Goal: Transaction & Acquisition: Purchase product/service

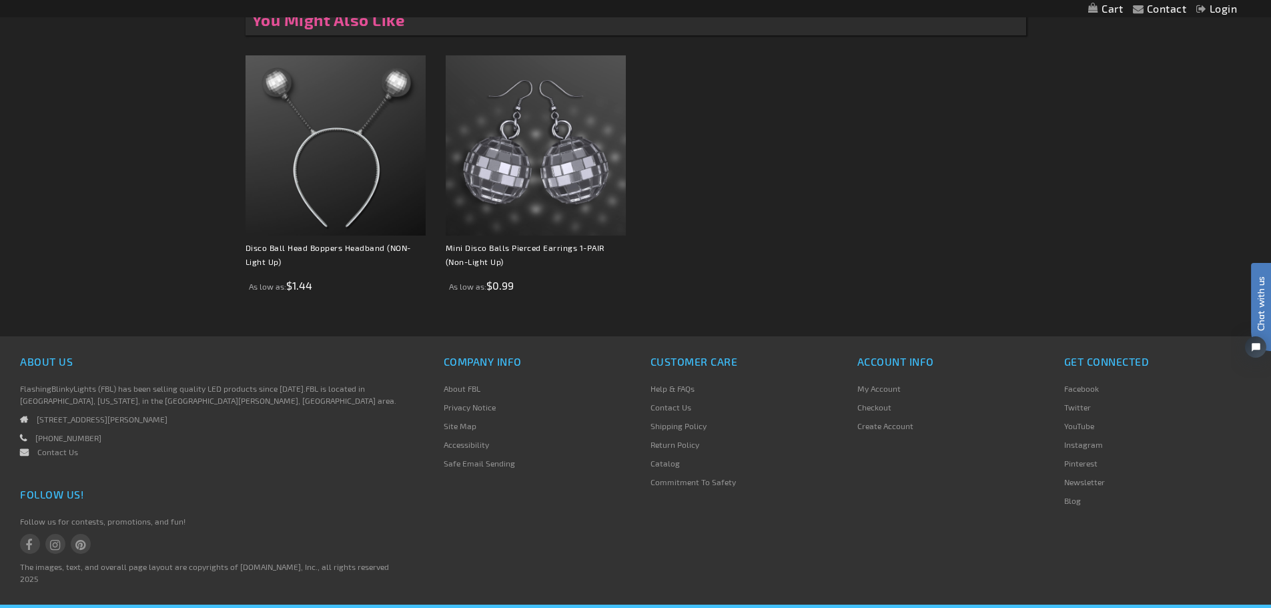
scroll to position [959, 0]
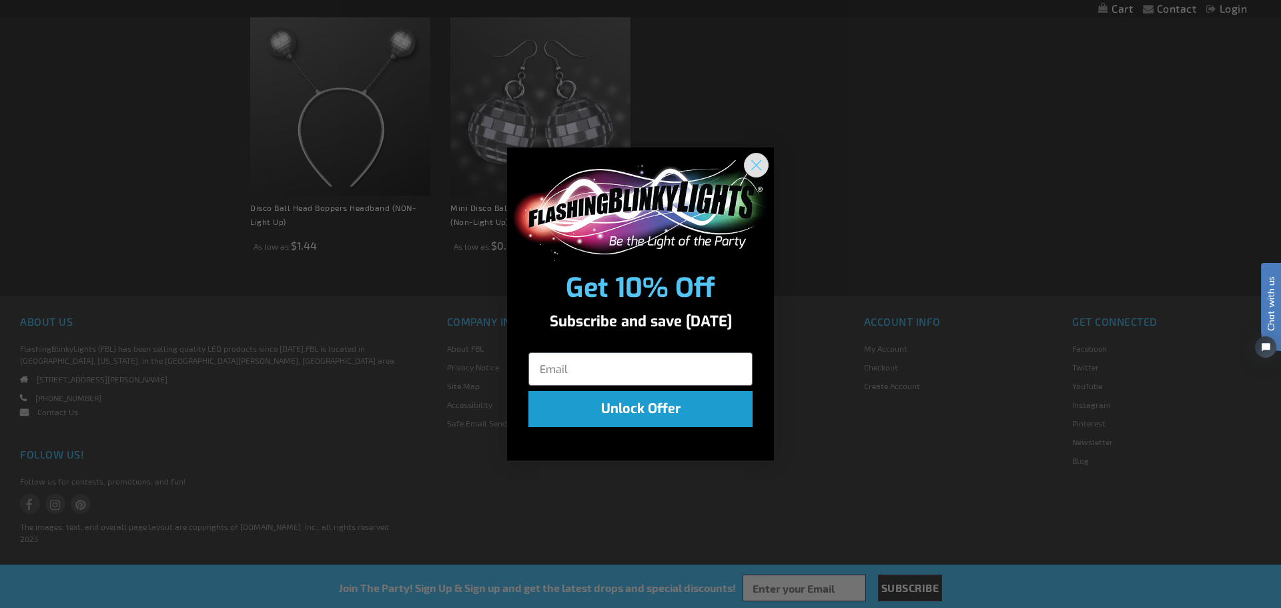
click at [757, 166] on icon "Close dialog" at bounding box center [756, 165] width 9 height 9
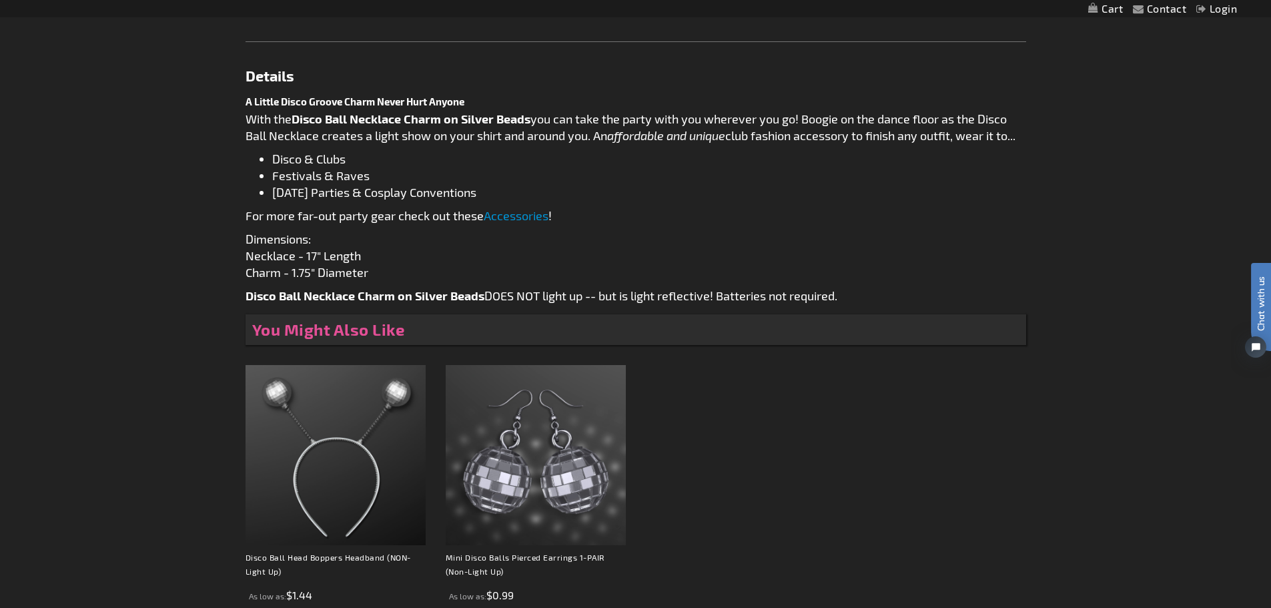
scroll to position [492, 0]
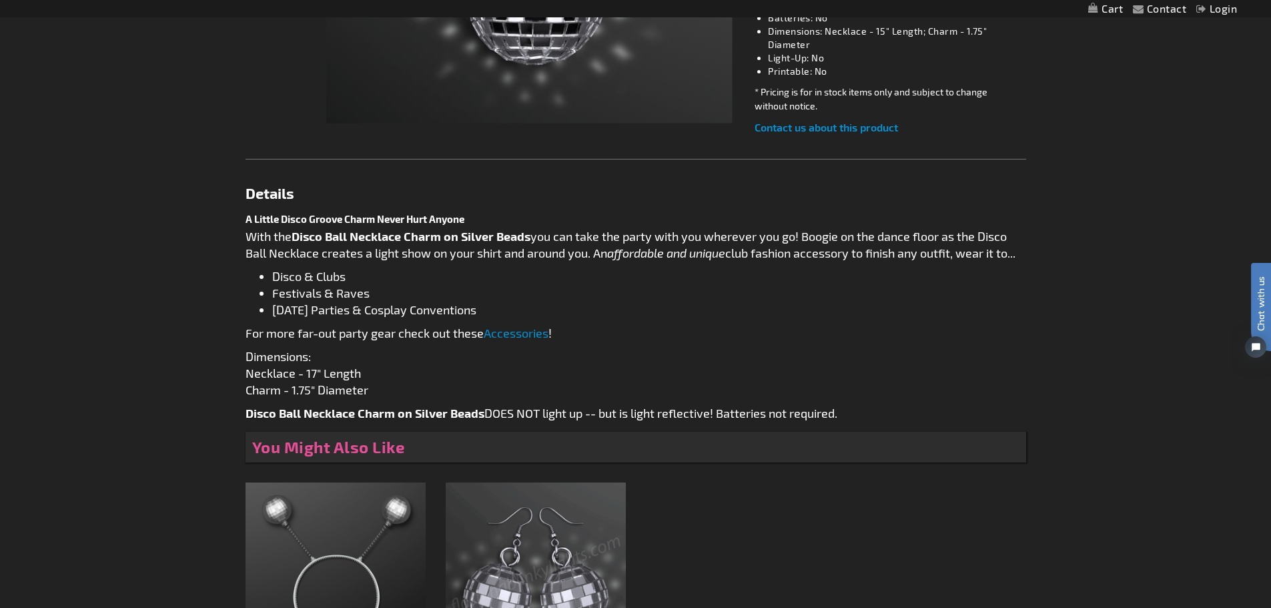
click at [793, 322] on div "A Little Disco Groove Charm Never Hurt Anyone With the Disco Ball Necklace Char…" at bounding box center [636, 317] width 781 height 209
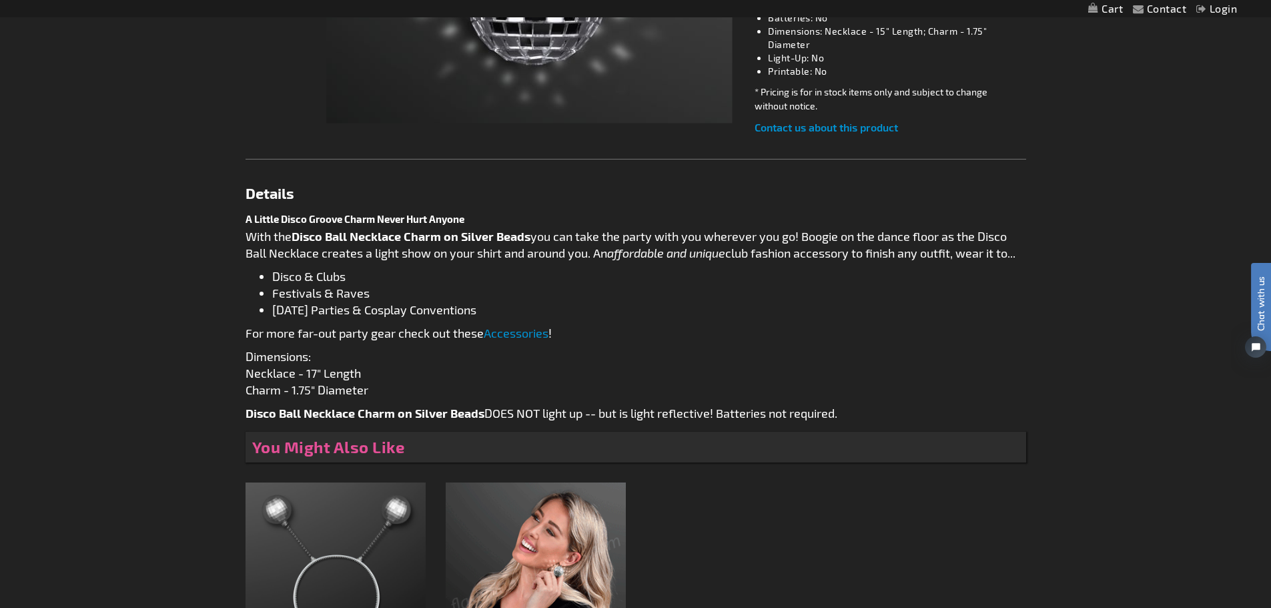
scroll to position [959, 0]
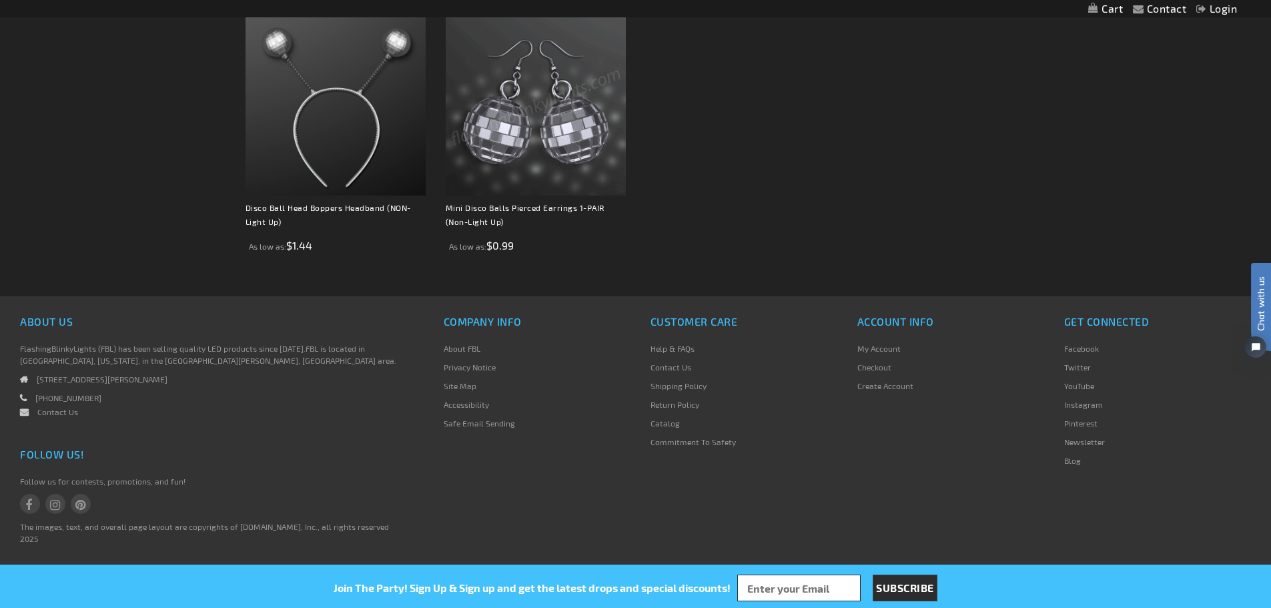
click at [692, 406] on link "Return Policy" at bounding box center [674, 404] width 49 height 9
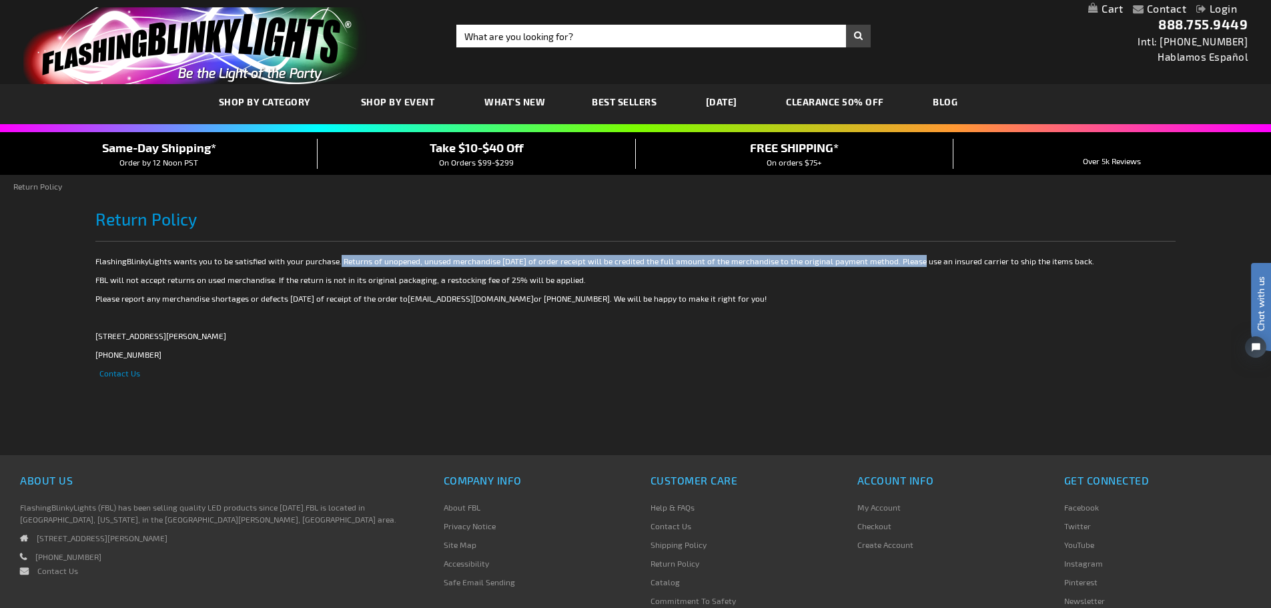
drag, startPoint x: 908, startPoint y: 261, endPoint x: 337, endPoint y: 265, distance: 571.1
click at [337, 265] on p "FlashingBlinkyLights wants you to be satisfied with your purchase. Returns of u…" at bounding box center [635, 261] width 1080 height 12
copy p "Returns of unopened, unused merchandise within 30 days of order receipt will be…"
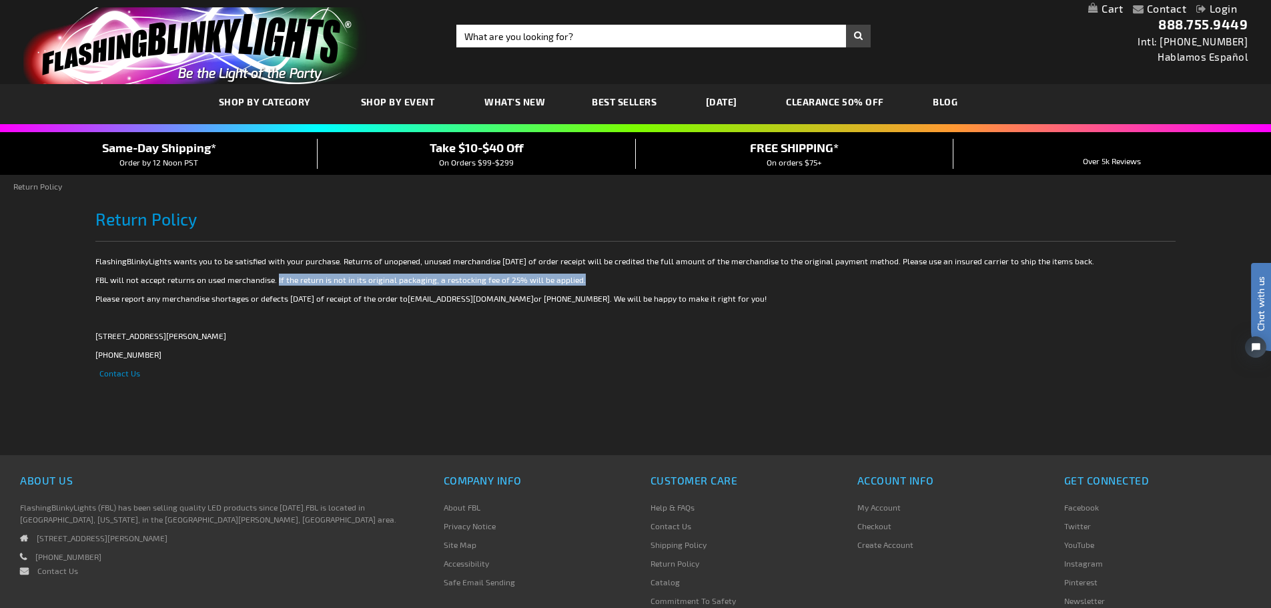
drag, startPoint x: 577, startPoint y: 279, endPoint x: 275, endPoint y: 281, distance: 302.2
click at [275, 281] on p "FBL will not accept returns on used merchandise. If the return is not in its or…" at bounding box center [635, 280] width 1080 height 12
copy p "If the return is not in its original packaging, a restocking fee of 25% will be…"
click at [459, 384] on div "Checkout as a new customer Creating an account has many benefits: See order and…" at bounding box center [635, 355] width 1080 height 200
click at [1006, 351] on p "[PHONE_NUMBER]" at bounding box center [635, 354] width 1080 height 12
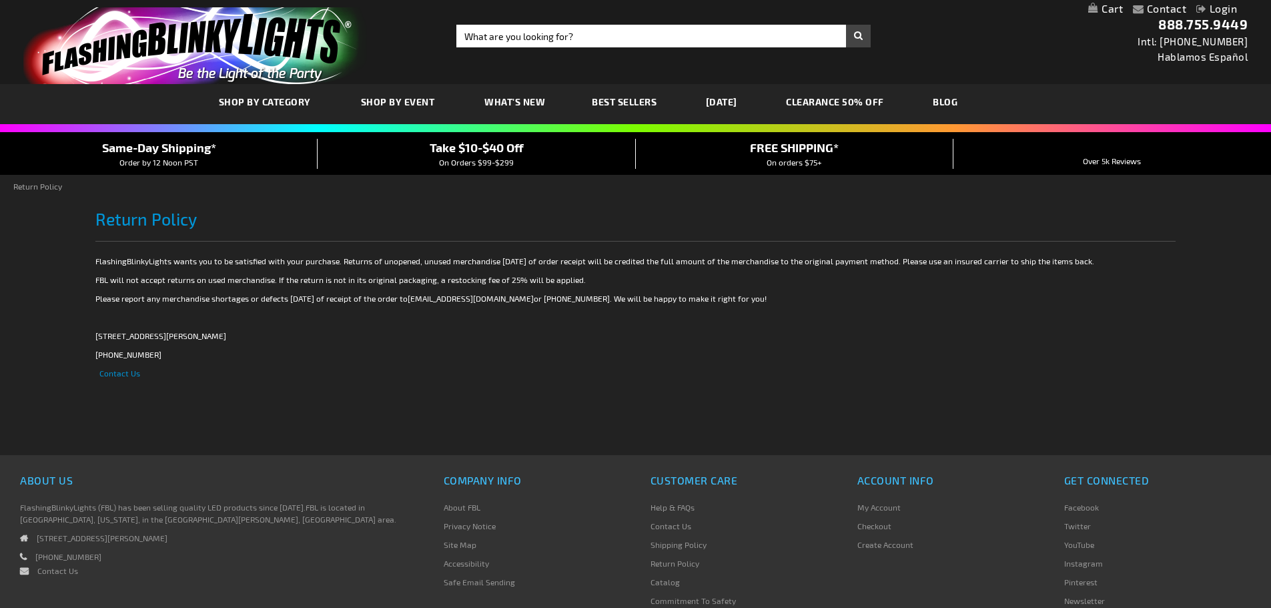
click at [689, 14] on div "Contact Compare Products Login Skip to Content My Cart My Cart Close You have n…" at bounding box center [635, 8] width 1271 height 17
click at [696, 37] on input "Search" at bounding box center [663, 36] width 414 height 23
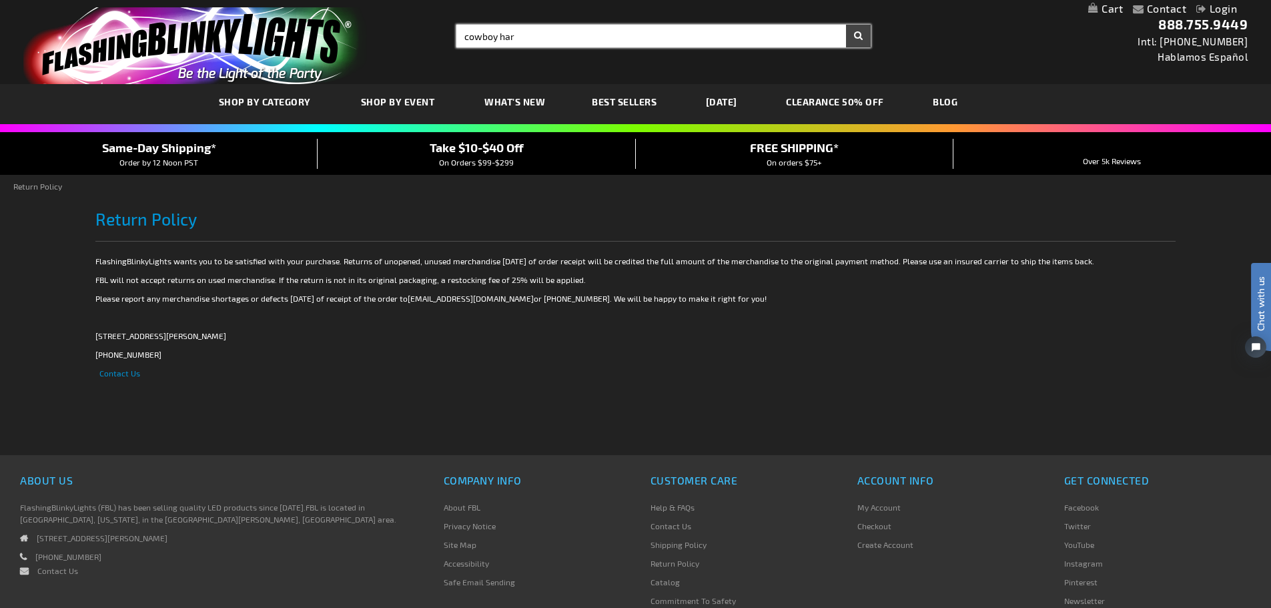
type input "cowboy har"
click at [846, 25] on button "Search" at bounding box center [858, 36] width 25 height 23
click at [696, 37] on input "cowboy har" at bounding box center [663, 36] width 414 height 23
click at [689, 37] on input "cowboy har" at bounding box center [663, 36] width 414 height 23
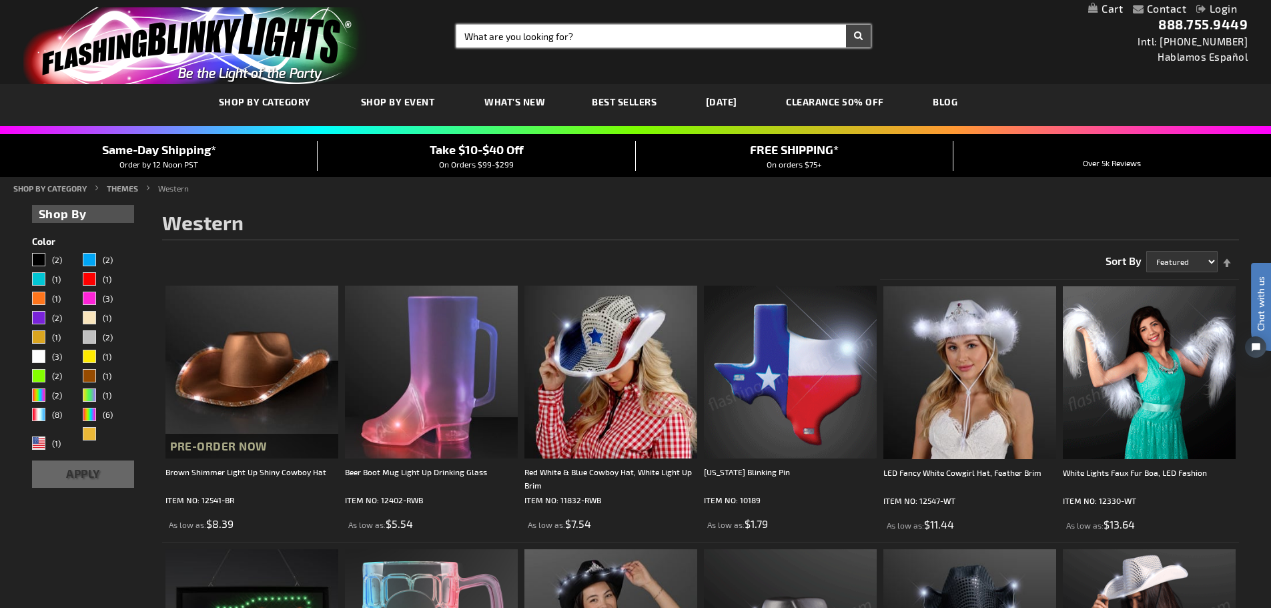
click at [588, 30] on input "Search" at bounding box center [663, 36] width 414 height 23
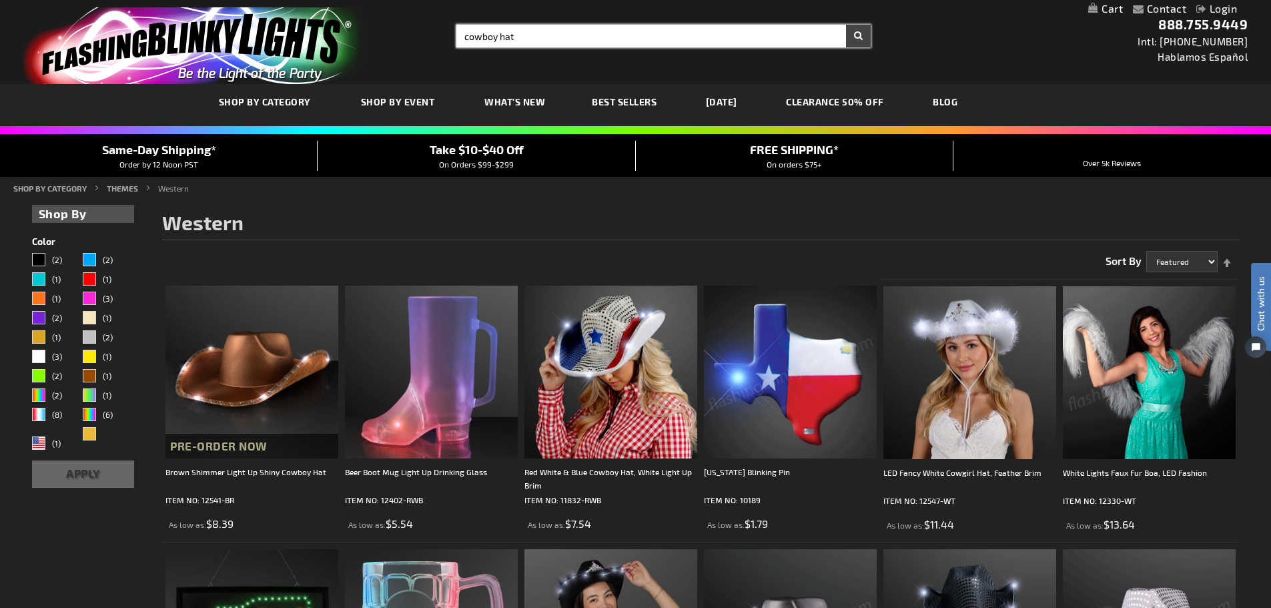
type input "cowboy hat"
click at [846, 25] on button "Search" at bounding box center [858, 36] width 25 height 23
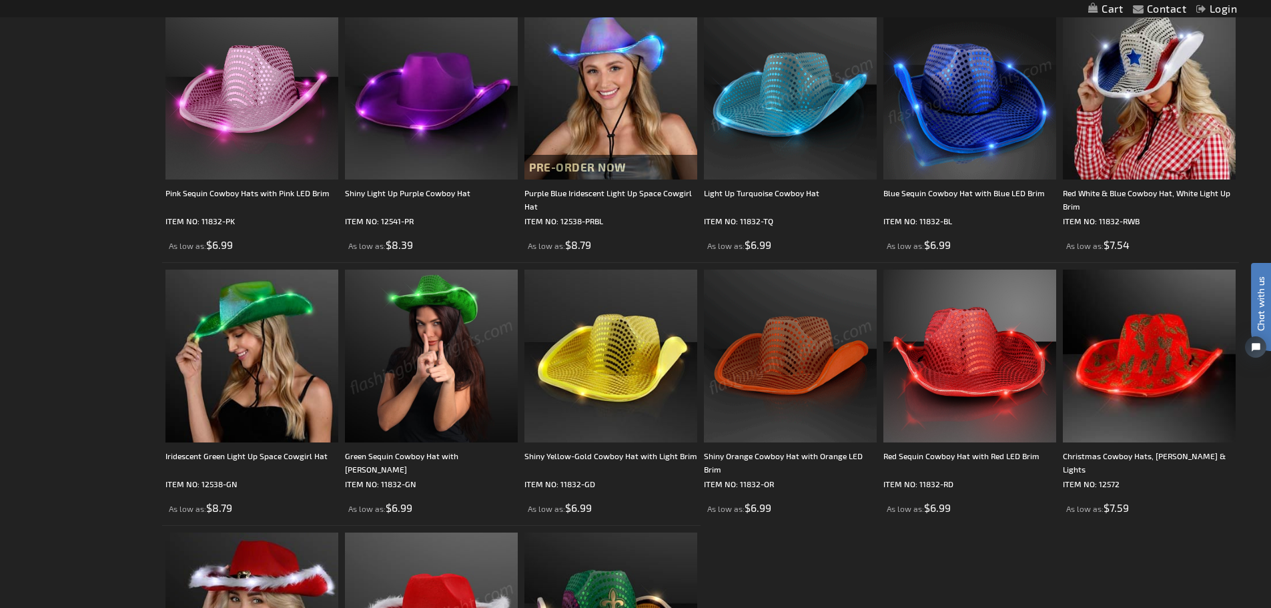
scroll to position [667, 0]
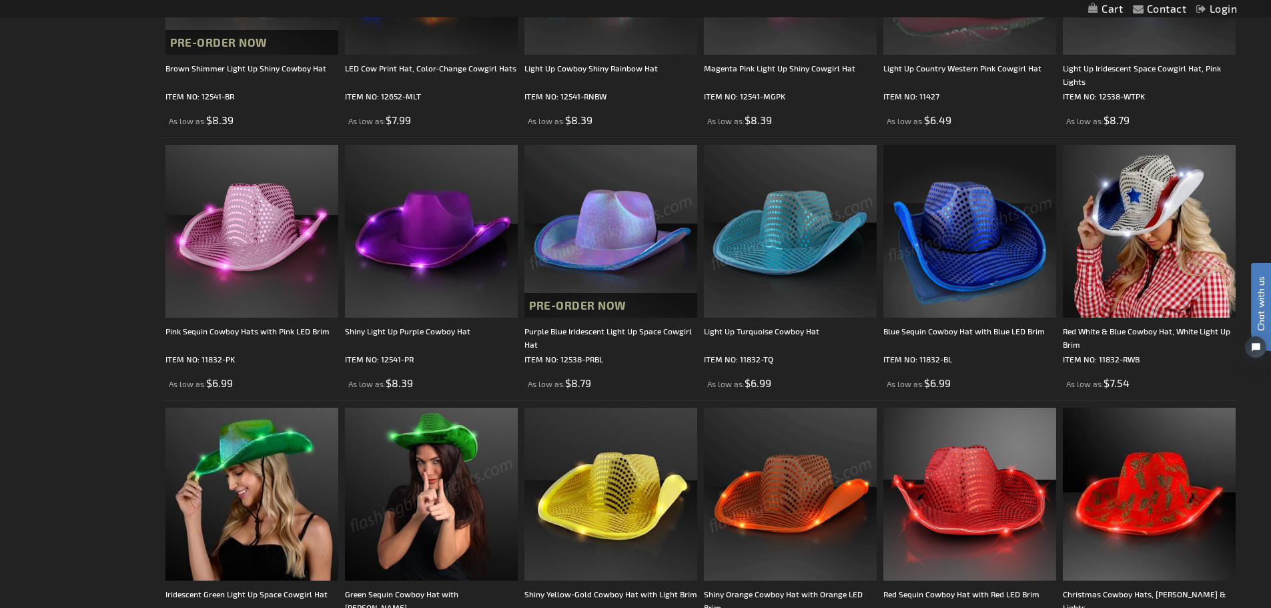
click at [600, 232] on img at bounding box center [610, 231] width 173 height 173
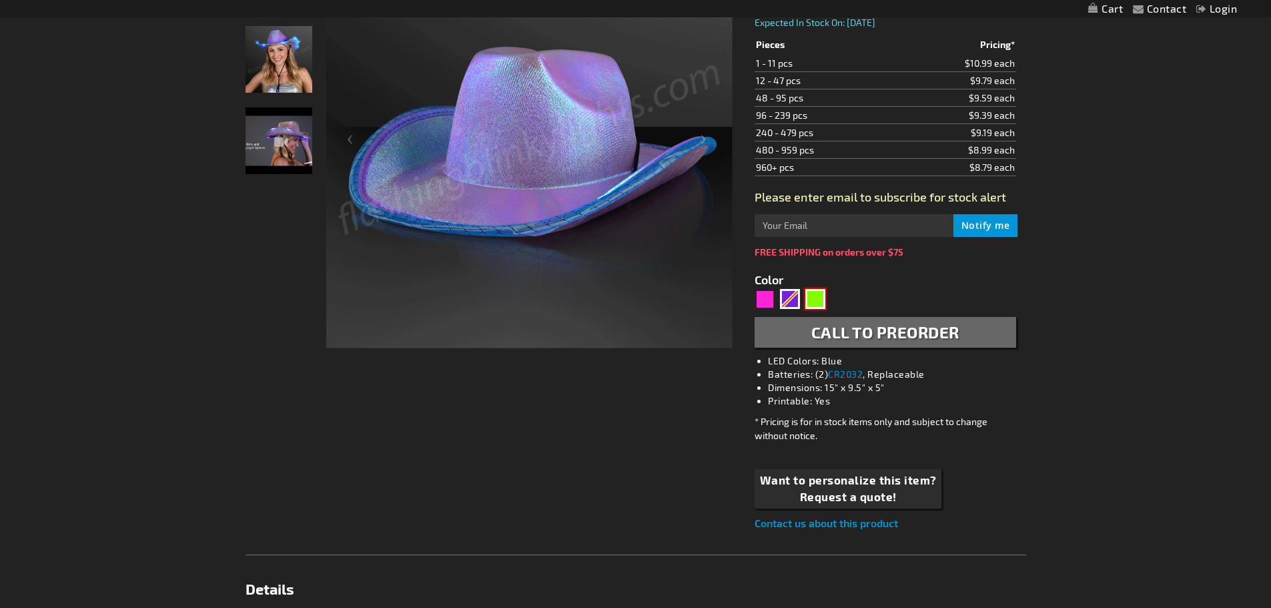
click at [812, 291] on div "Green" at bounding box center [815, 299] width 20 height 20
type input "5648"
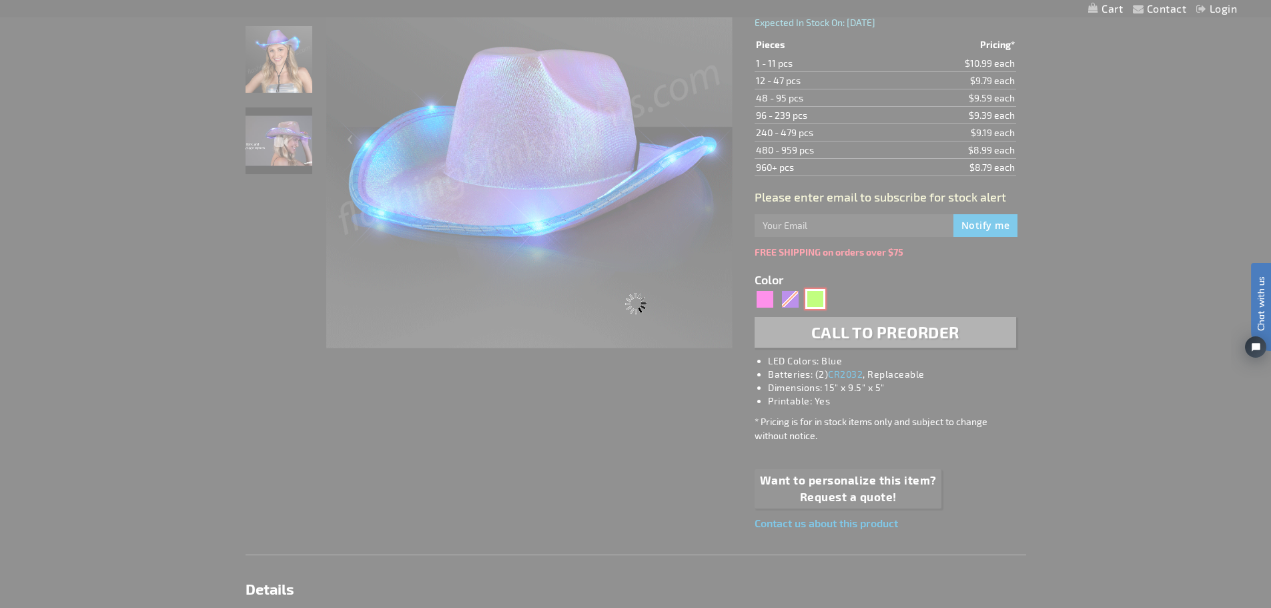
type input "12538-GN"
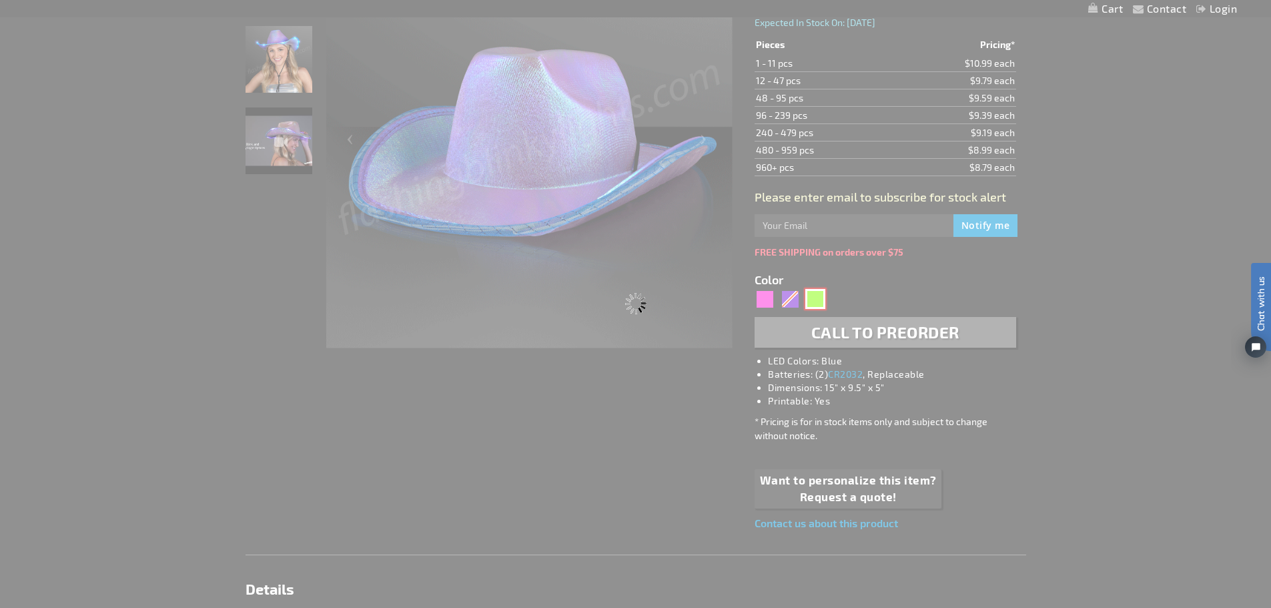
type input "Customize - Iridescent Green Light Up Space Cowgirl Hat - ITEM NO: 12538-GN"
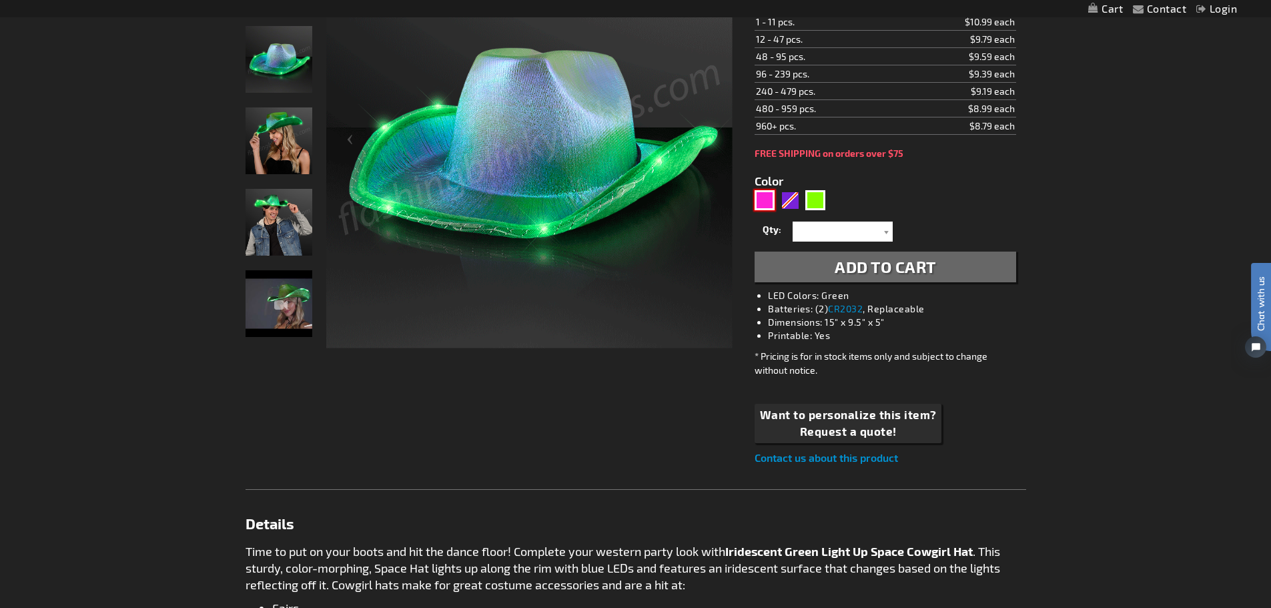
click at [770, 204] on div "Pink" at bounding box center [765, 200] width 20 height 20
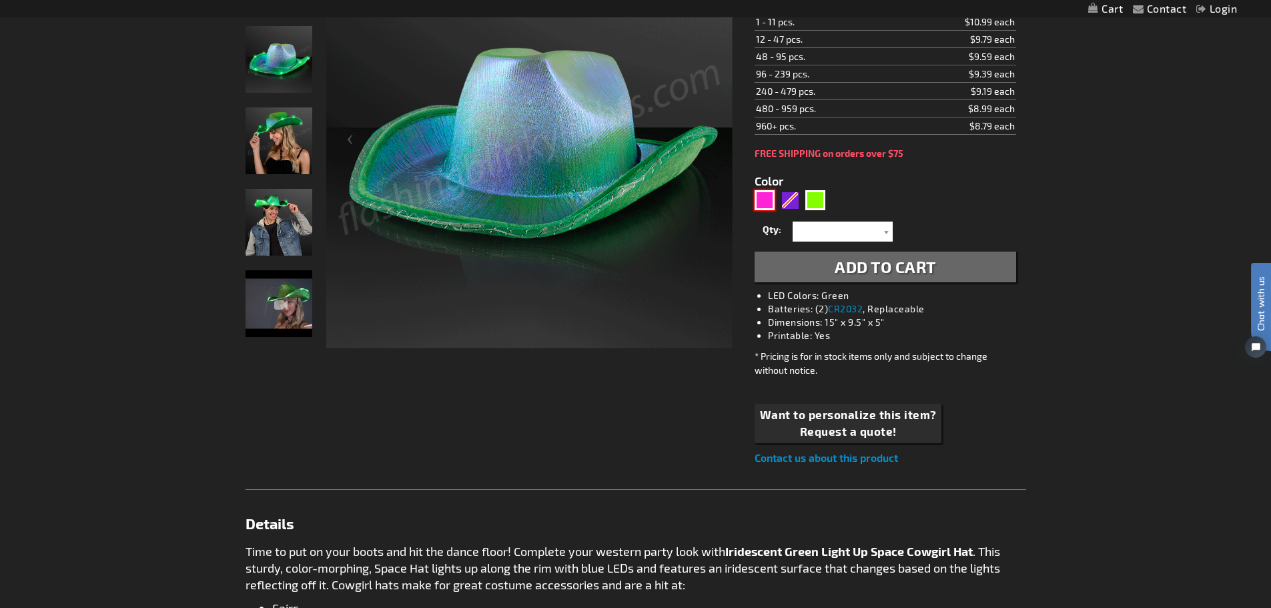
type input "5639"
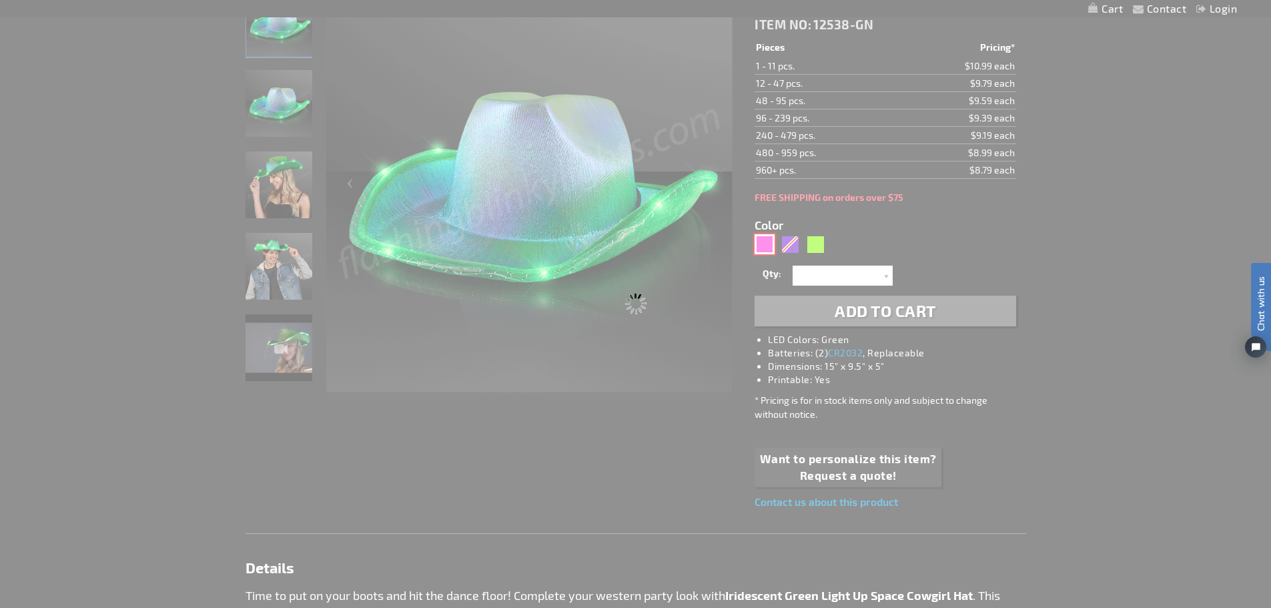
type input "12538-[GEOGRAPHIC_DATA]"
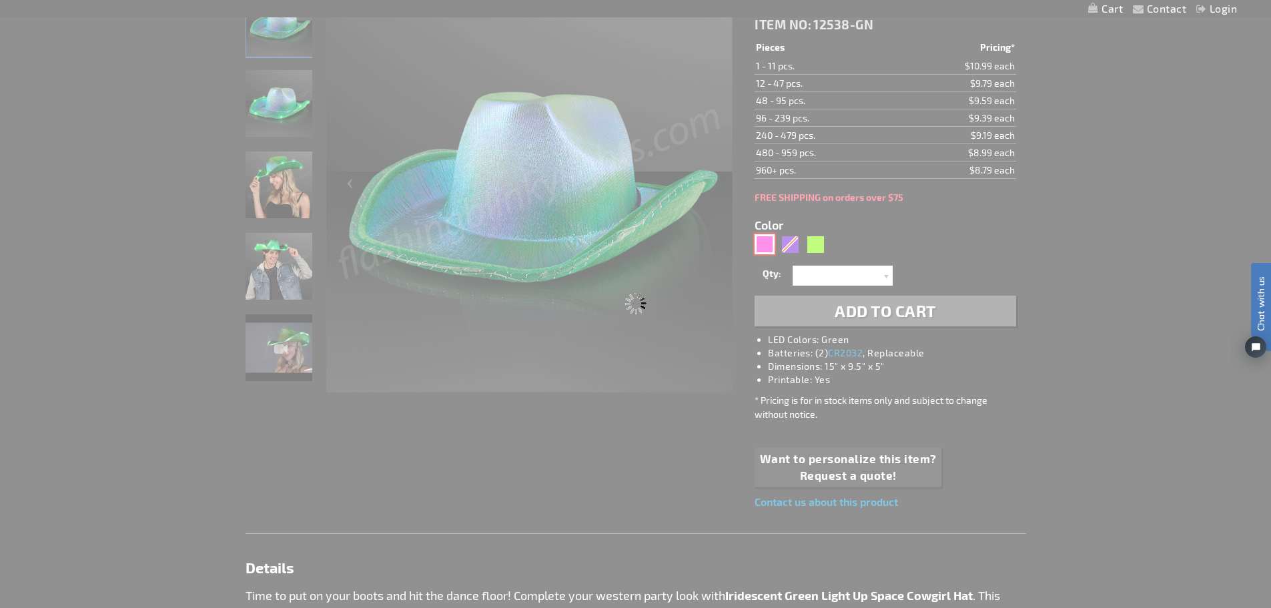
type input "Customize - Light Up Iridescent Space Cowgirl Hat, Pink Lights - ITEM NO: 12538…"
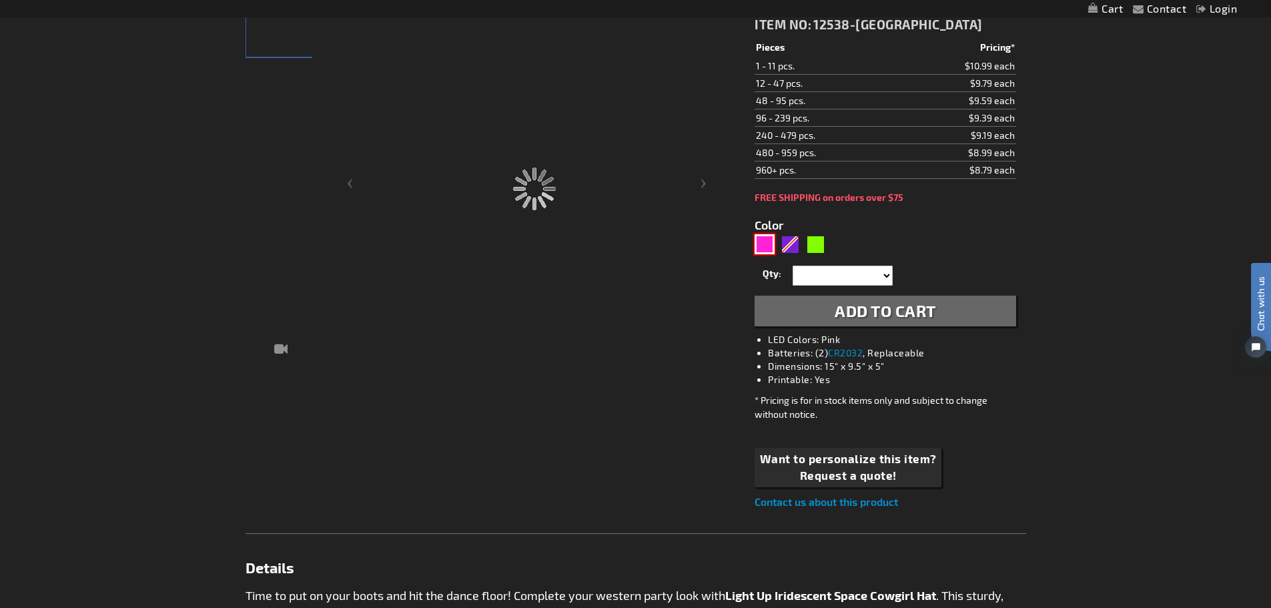
scroll to position [135, 0]
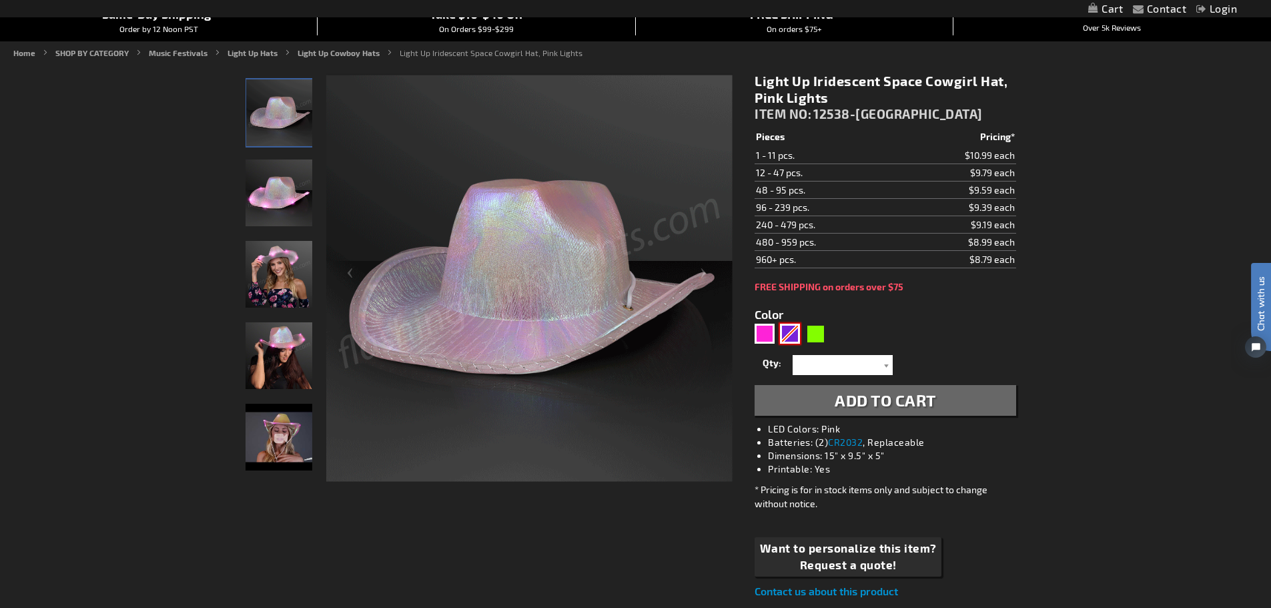
click at [791, 326] on div "Purple" at bounding box center [790, 334] width 20 height 20
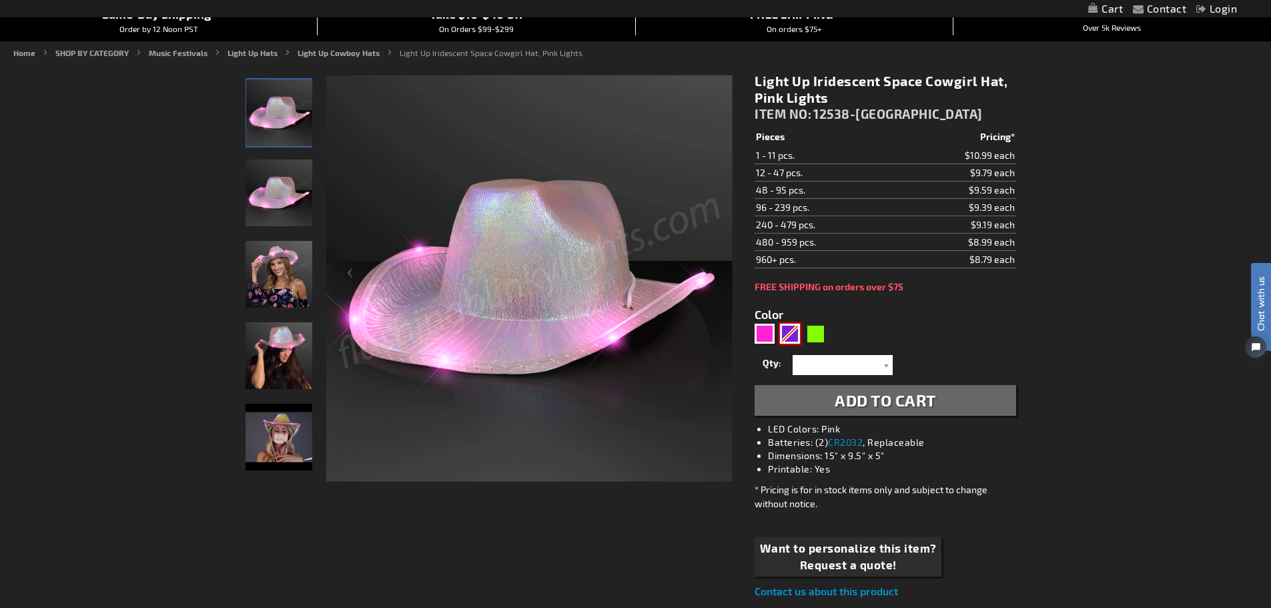
type input "5640"
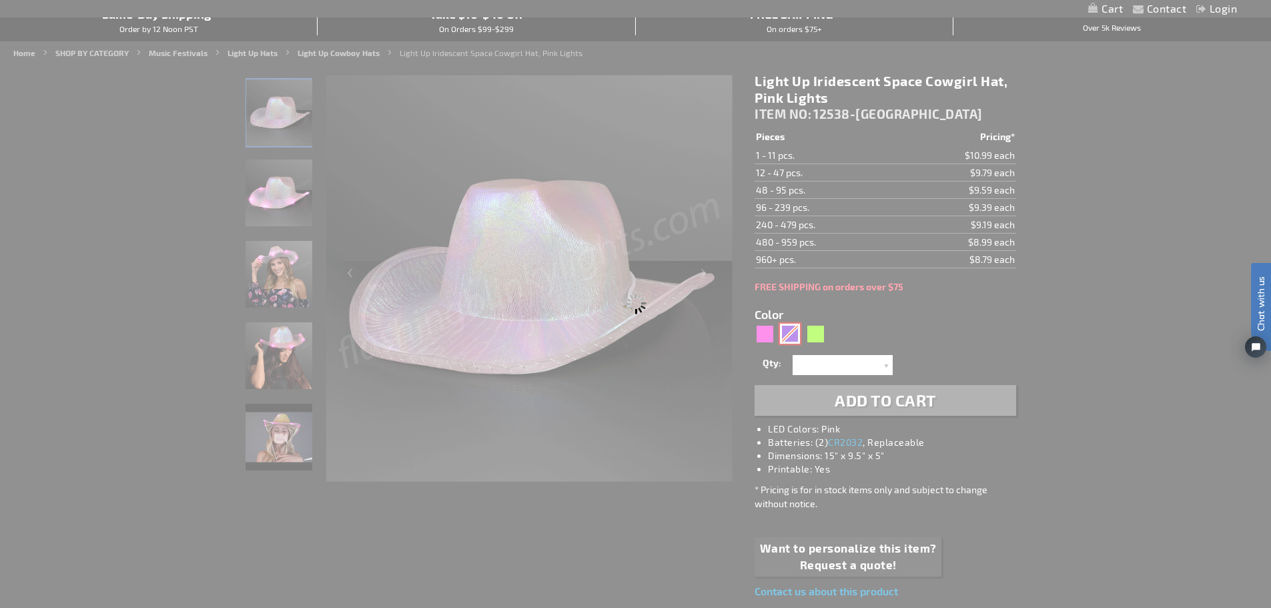
type input "12538-PRBL"
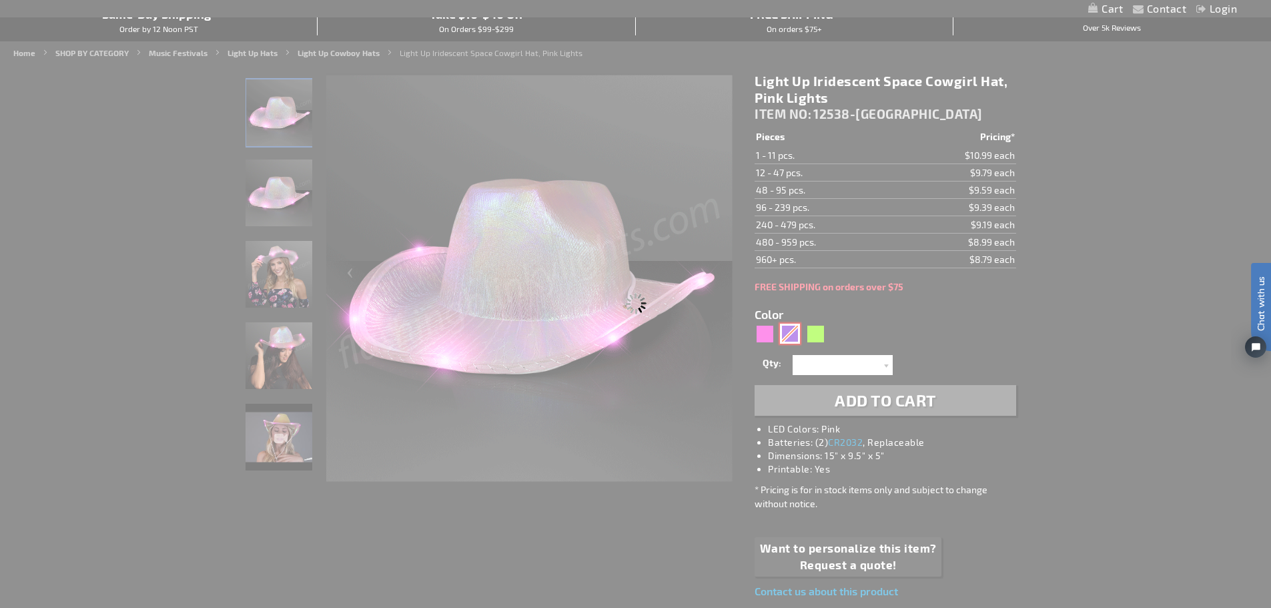
type input "Customize - Purple Blue Iridescent Light Up Space Cowgirl Hat - ITEM NO: 12538-…"
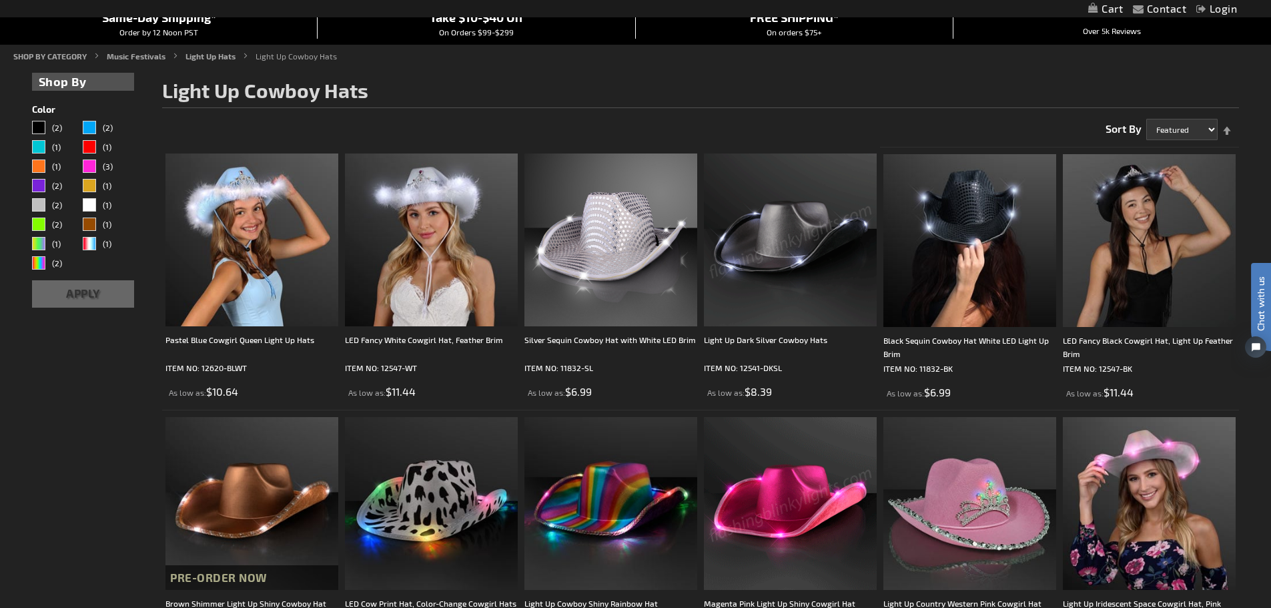
scroll to position [67, 0]
